Goal: Obtain resource: Download file/media

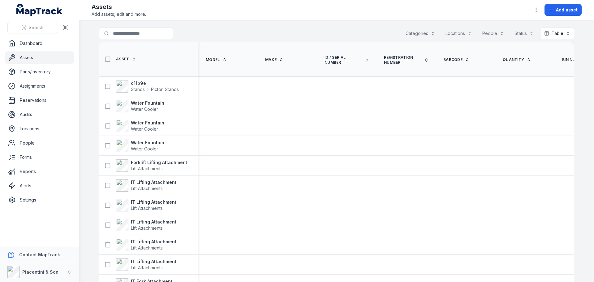
click at [429, 34] on button "Categories" at bounding box center [420, 34] width 37 height 12
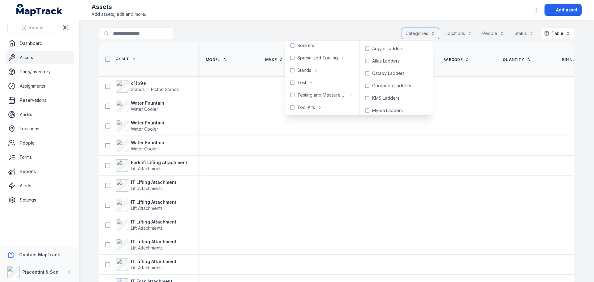
scroll to position [350, 0]
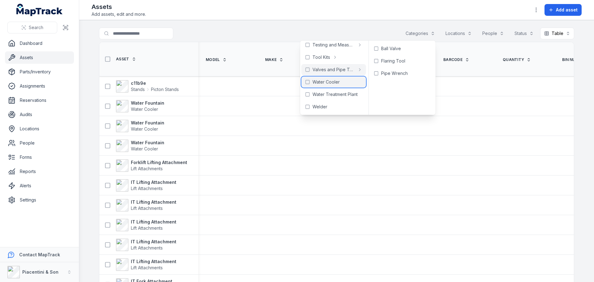
click at [325, 83] on span "Water Cooler" at bounding box center [326, 82] width 27 height 6
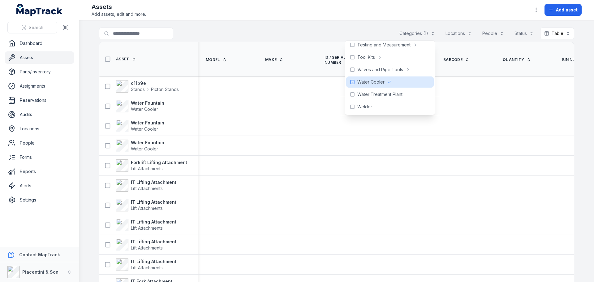
click at [298, 32] on div "**********" at bounding box center [336, 35] width 475 height 14
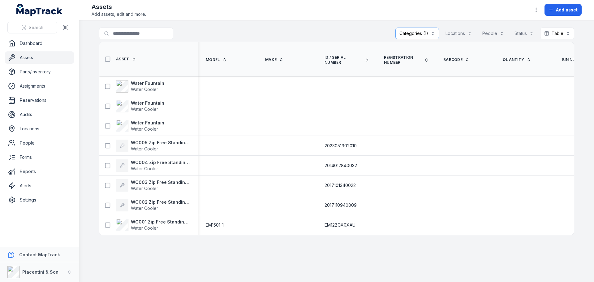
click at [134, 262] on main "**********" at bounding box center [336, 151] width 515 height 262
click at [143, 84] on strong "Water Fountain" at bounding box center [147, 83] width 33 height 6
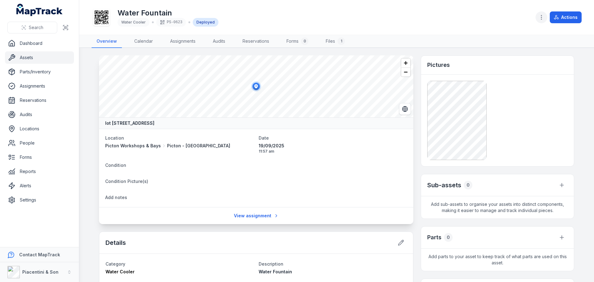
click at [538, 14] on button "button" at bounding box center [542, 17] width 12 height 12
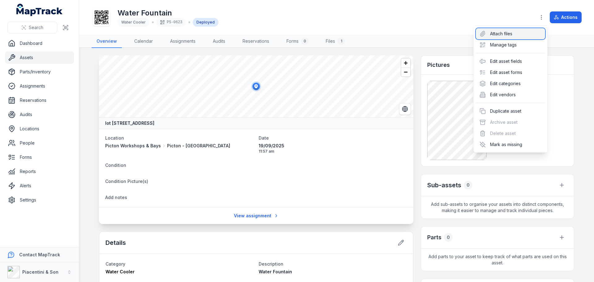
click at [520, 36] on div "Attach files" at bounding box center [510, 33] width 69 height 11
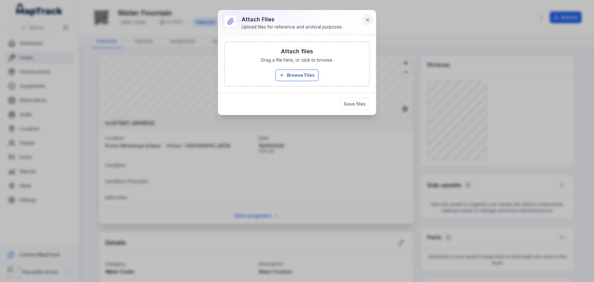
click at [368, 18] on icon at bounding box center [368, 20] width 6 height 6
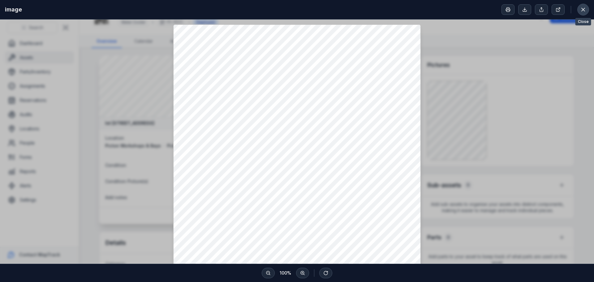
click at [584, 9] on icon at bounding box center [583, 9] width 3 height 3
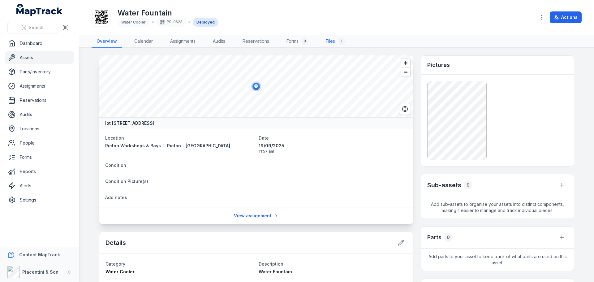
click at [330, 43] on link "Files 1" at bounding box center [335, 41] width 29 height 13
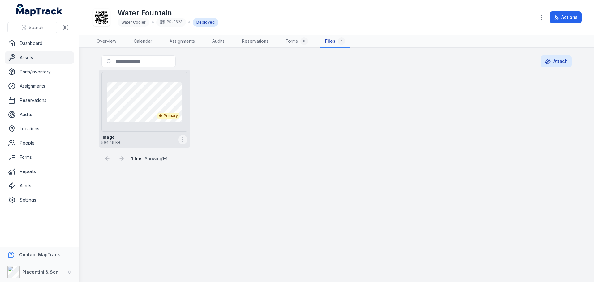
click at [184, 140] on icon "button" at bounding box center [183, 140] width 6 height 6
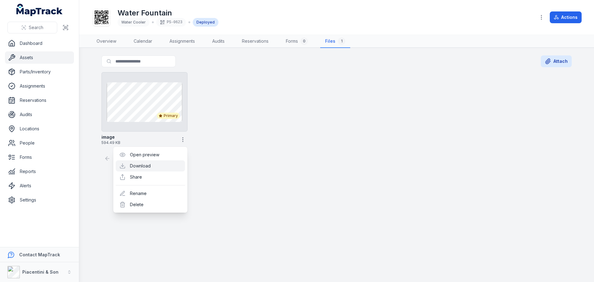
click at [151, 165] on link "Download" at bounding box center [140, 166] width 21 height 6
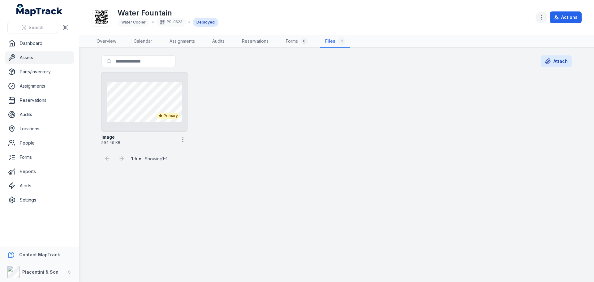
click at [537, 16] on div "Water Fountain Water Cooler PS-0623 Deployed Actions" at bounding box center [337, 17] width 490 height 30
click at [539, 16] on icon "button" at bounding box center [542, 17] width 6 height 6
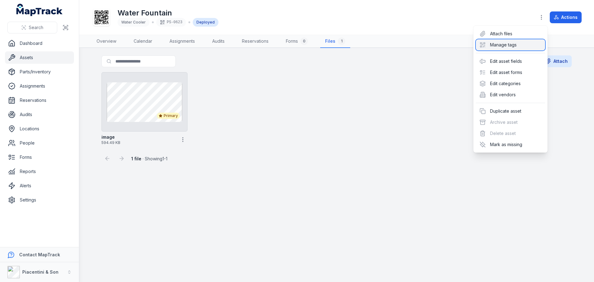
click at [517, 43] on div "Manage tags" at bounding box center [510, 44] width 69 height 11
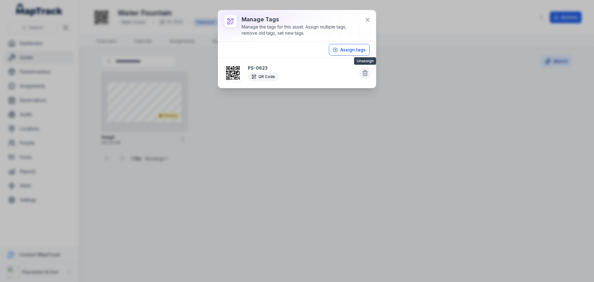
click at [362, 73] on button at bounding box center [365, 73] width 12 height 12
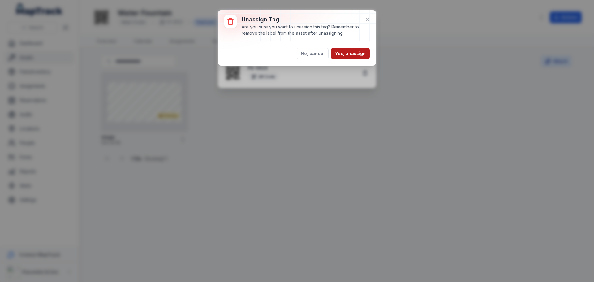
click at [349, 55] on button "Yes, unassign" at bounding box center [350, 54] width 39 height 12
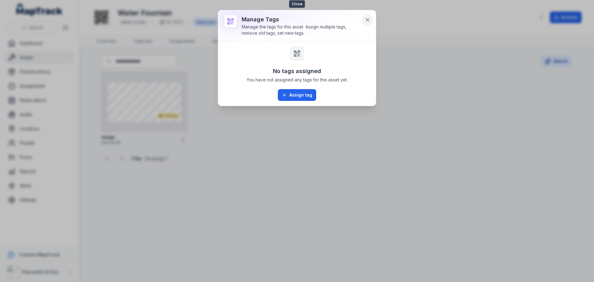
click at [366, 18] on icon at bounding box center [367, 19] width 3 height 3
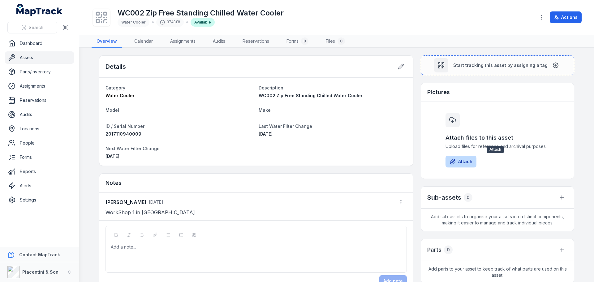
click at [463, 162] on button "Attach" at bounding box center [461, 162] width 31 height 12
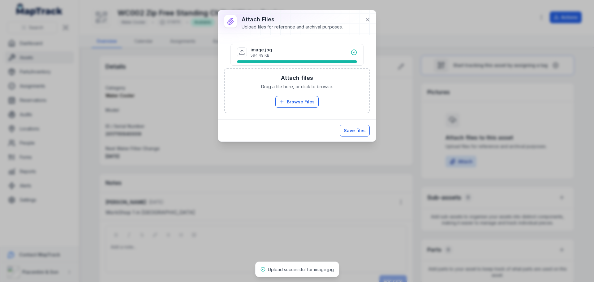
click at [349, 130] on button "Save files" at bounding box center [355, 131] width 30 height 12
